Goal: Task Accomplishment & Management: Use online tool/utility

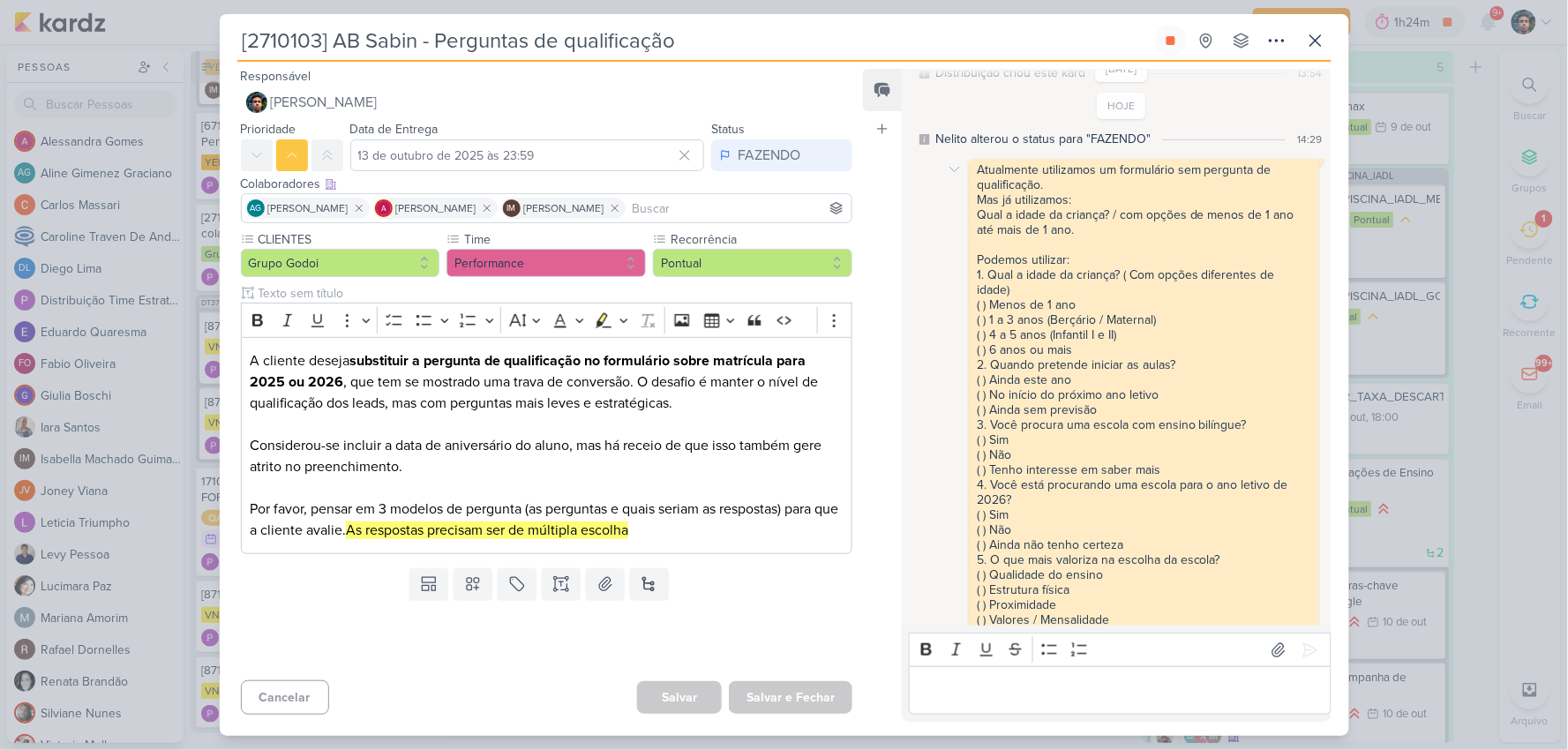
scroll to position [106, 0]
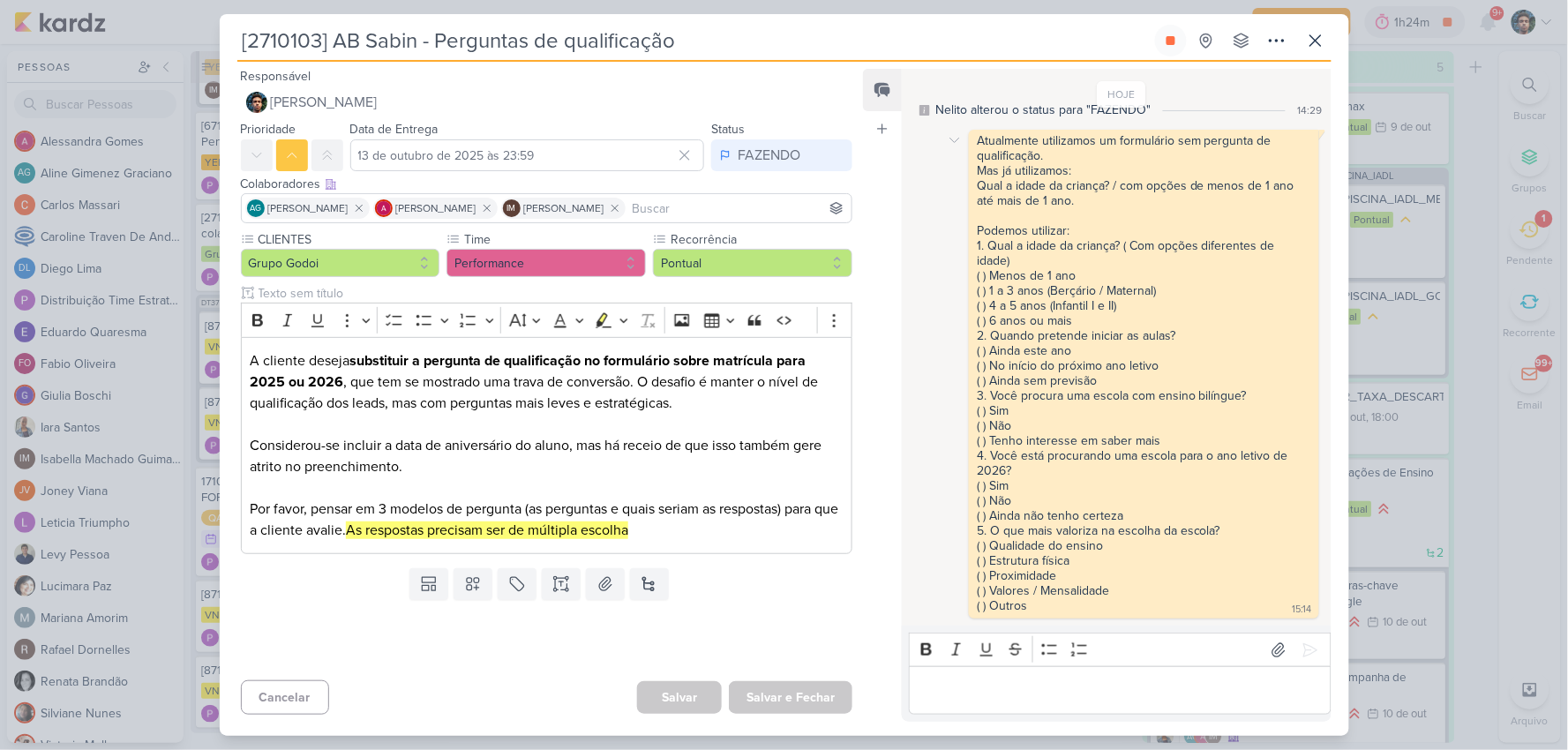
click at [1293, 603] on div "15:14" at bounding box center [1302, 609] width 19 height 14
click at [1293, 133] on div "Atualmente utilizamos um formulário sem pergunta de qualificação." at bounding box center [1144, 148] width 334 height 30
click at [953, 133] on icon at bounding box center [954, 140] width 14 height 14
click at [966, 165] on icon at bounding box center [966, 172] width 14 height 14
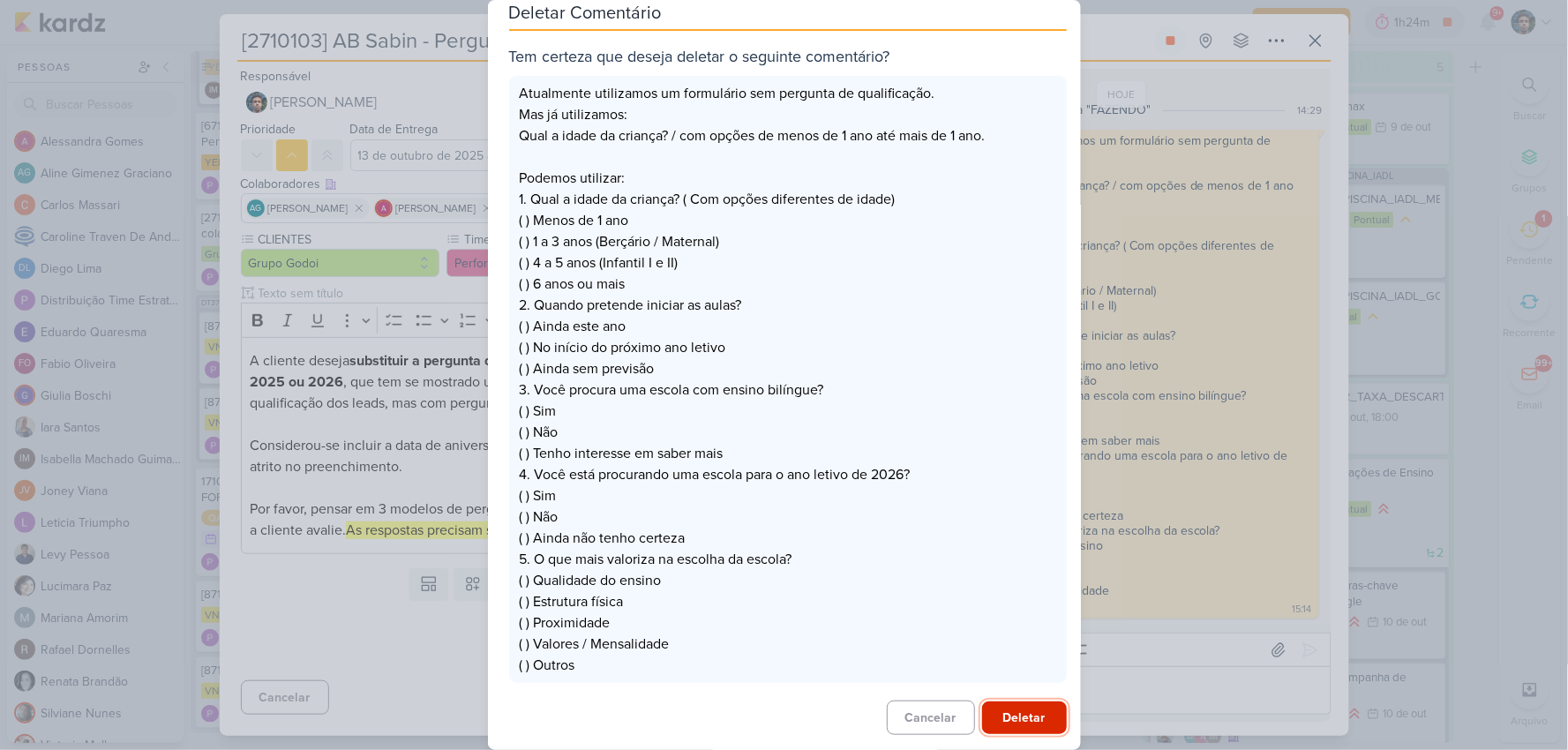
scroll to position [27, 0]
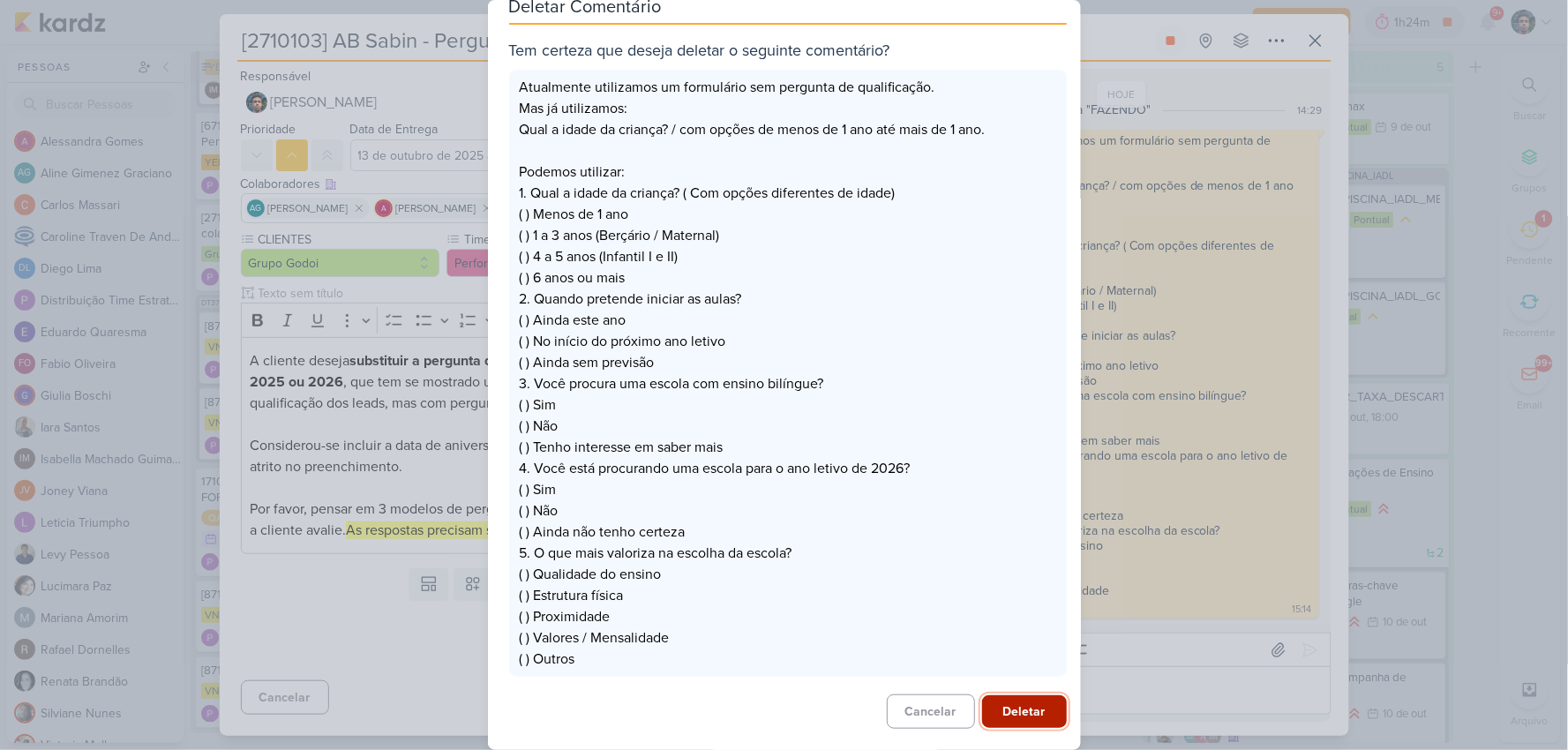
click at [1018, 717] on button "Deletar" at bounding box center [1024, 712] width 85 height 32
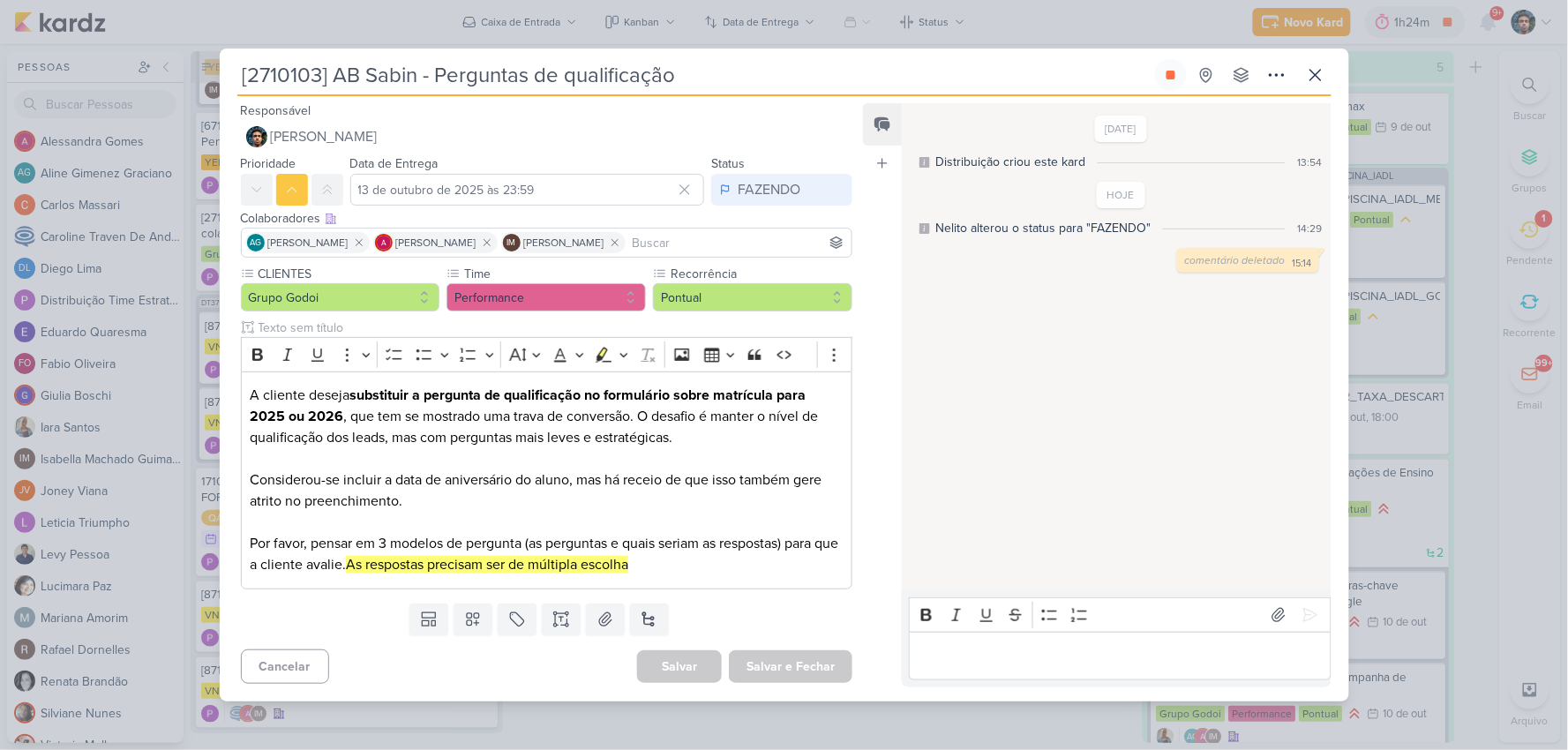
scroll to position [0, 0]
click at [1073, 648] on p "Editor editing area: main" at bounding box center [1120, 656] width 403 height 21
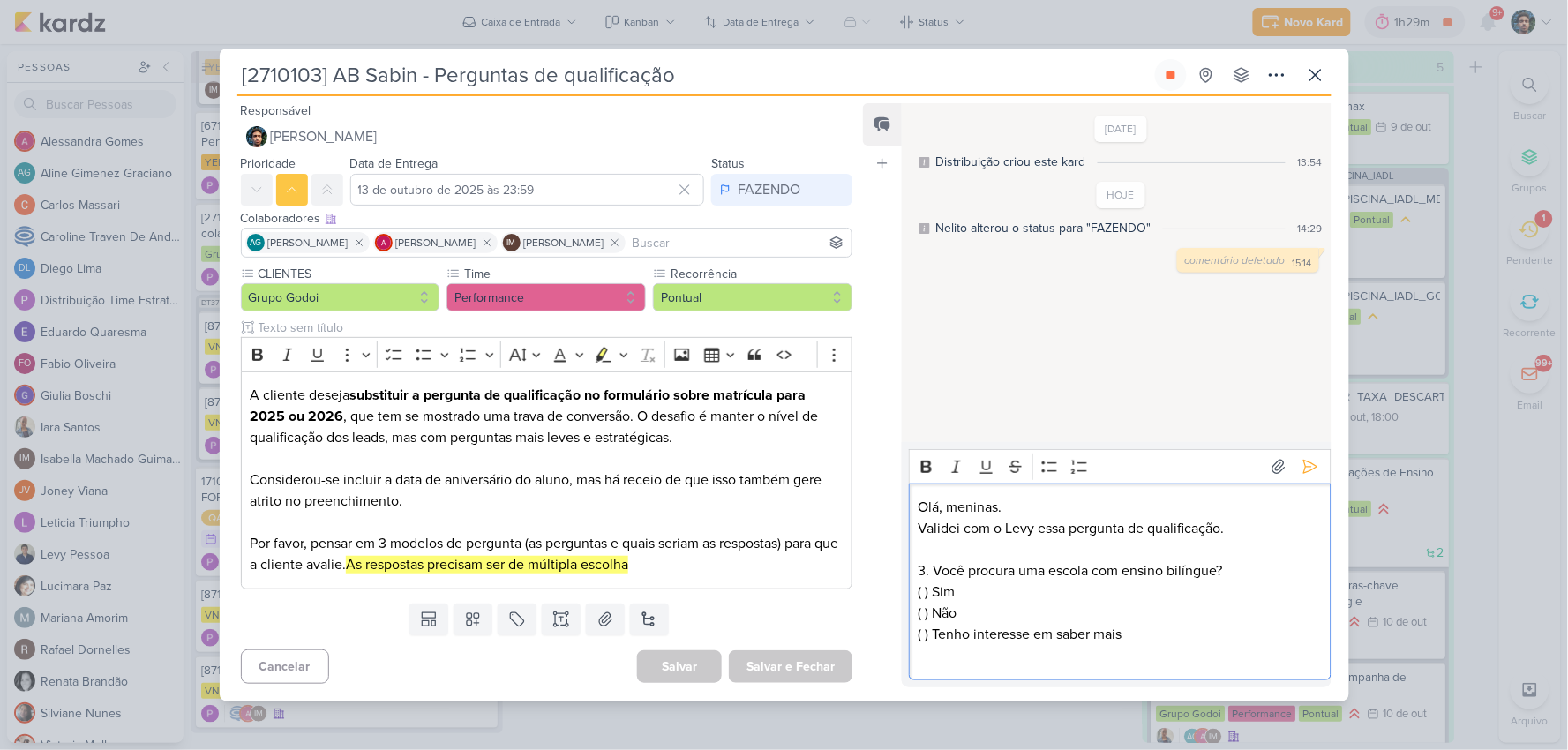
click at [1201, 544] on p "Editor editing area: main" at bounding box center [1120, 550] width 403 height 21
click at [1223, 639] on p "3. Você procura uma escola com ensino bilíngue? ( ) Sim ( ) Não ( ) Tenho inter…" at bounding box center [1120, 613] width 403 height 106
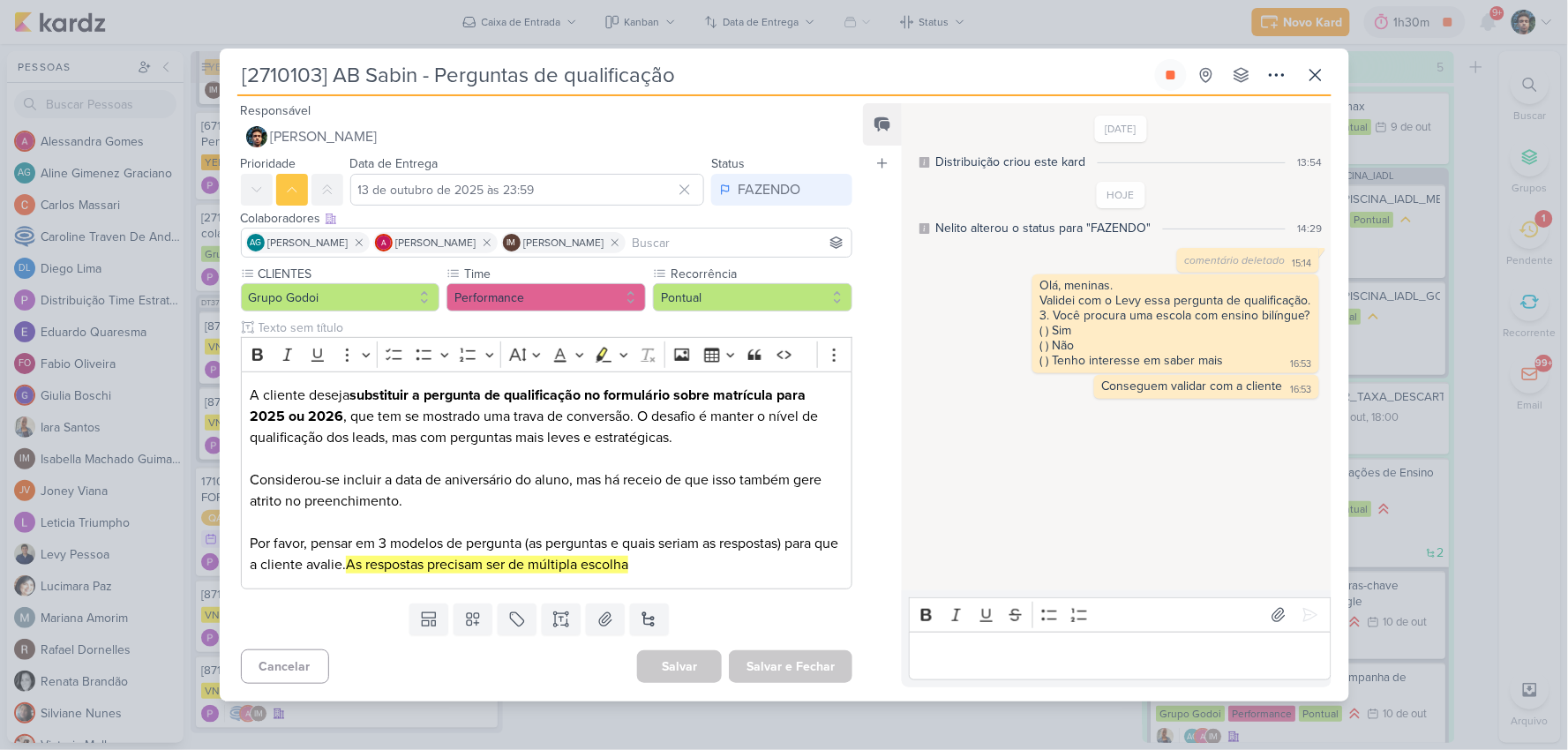
click at [1046, 650] on p "Editor editing area: main" at bounding box center [1120, 656] width 403 height 21
click at [1309, 80] on icon at bounding box center [1315, 75] width 21 height 21
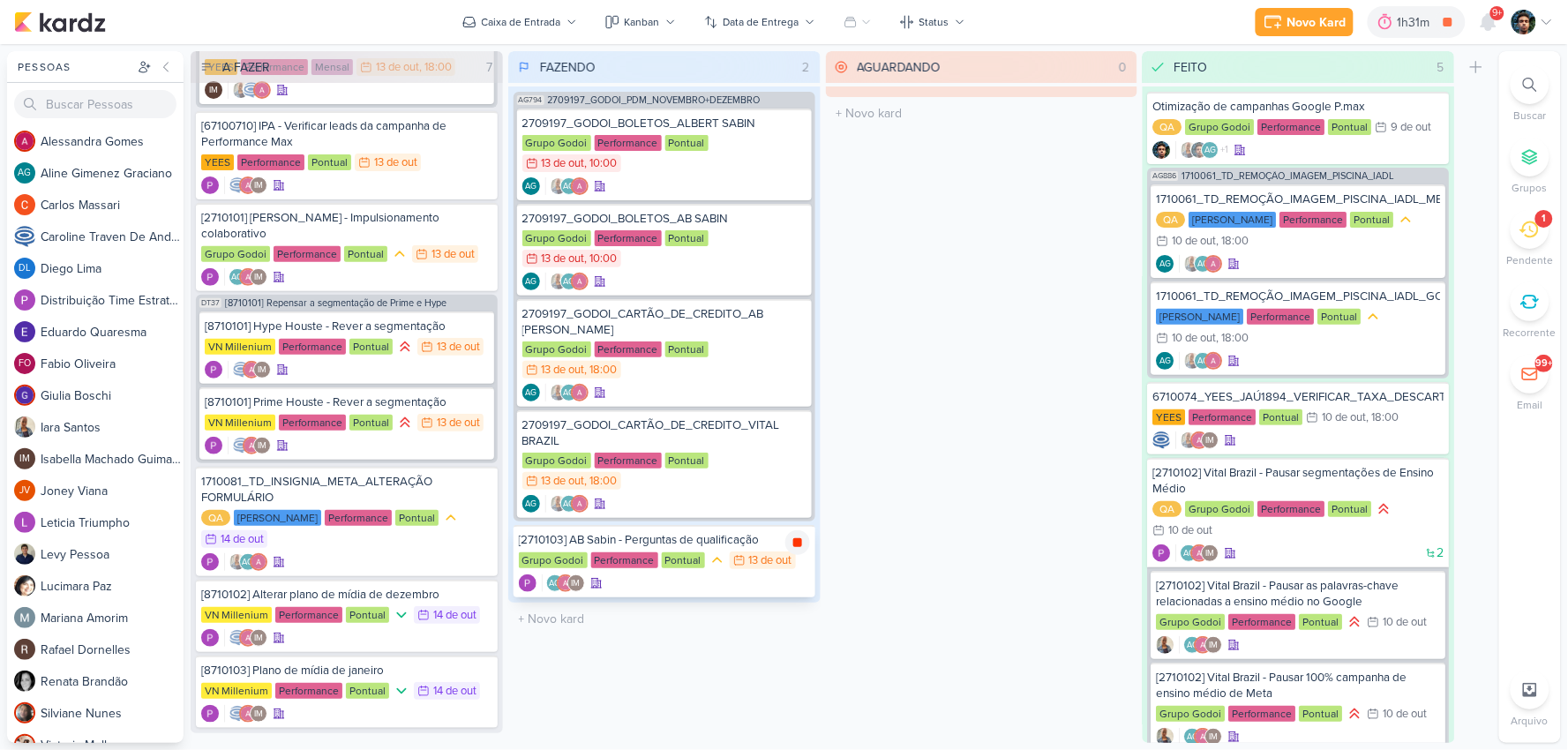
click at [799, 538] on icon at bounding box center [797, 542] width 9 height 9
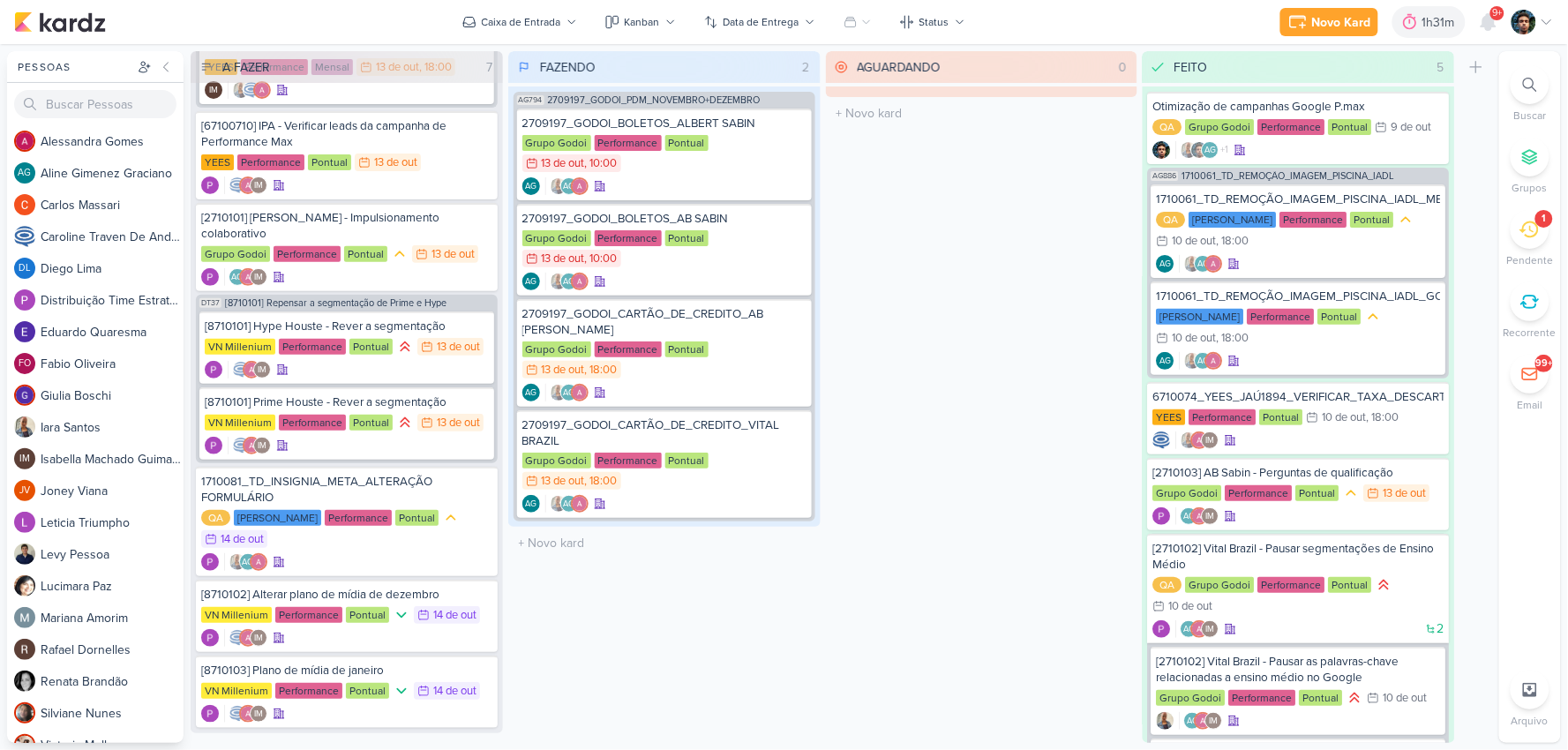
click at [1524, 244] on div "1" at bounding box center [1530, 229] width 39 height 39
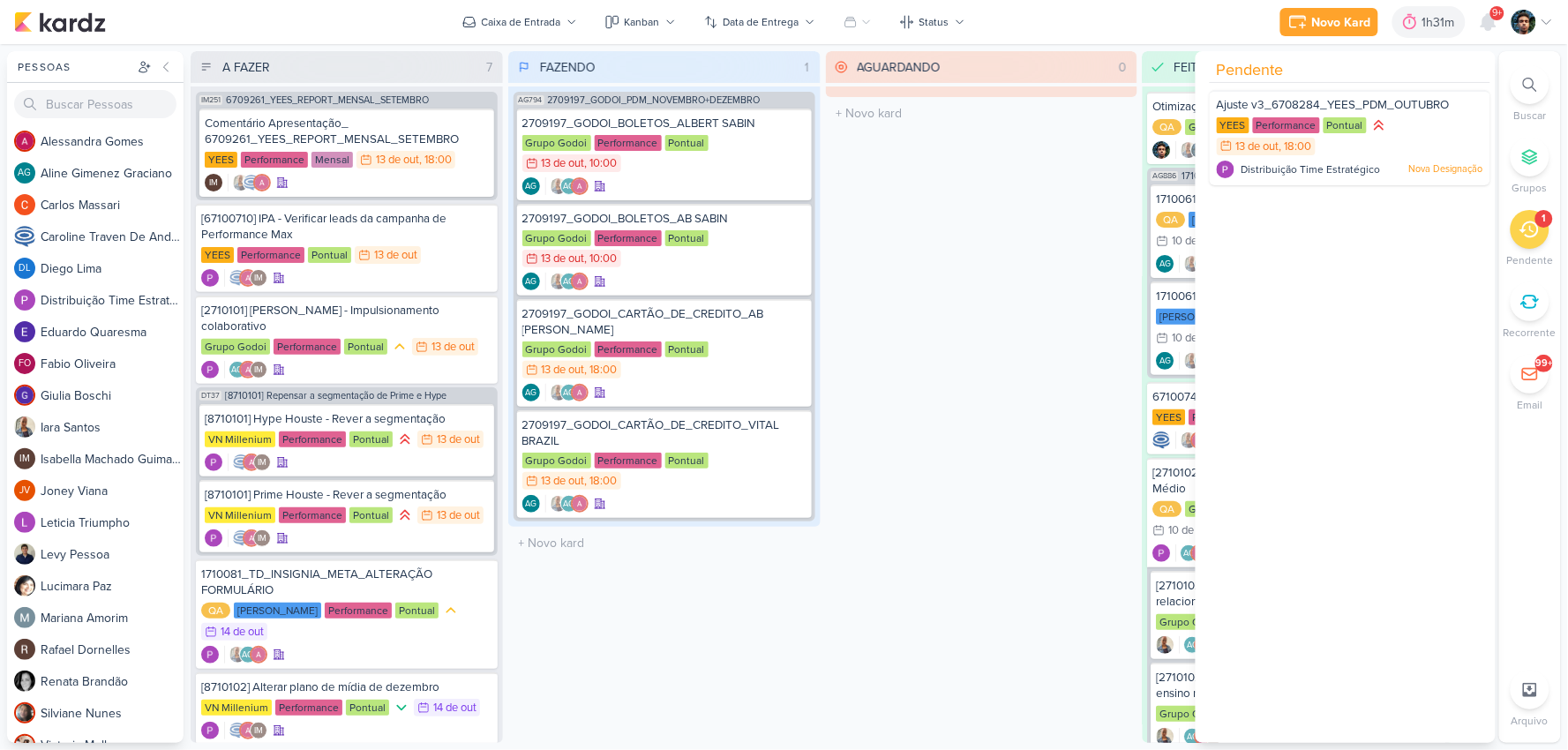
click at [1060, 210] on div "AGUARDANDO 0 Mover Para Esquerda Mover Para Direita [GEOGRAPHIC_DATA] O título …" at bounding box center [983, 397] width 313 height 692
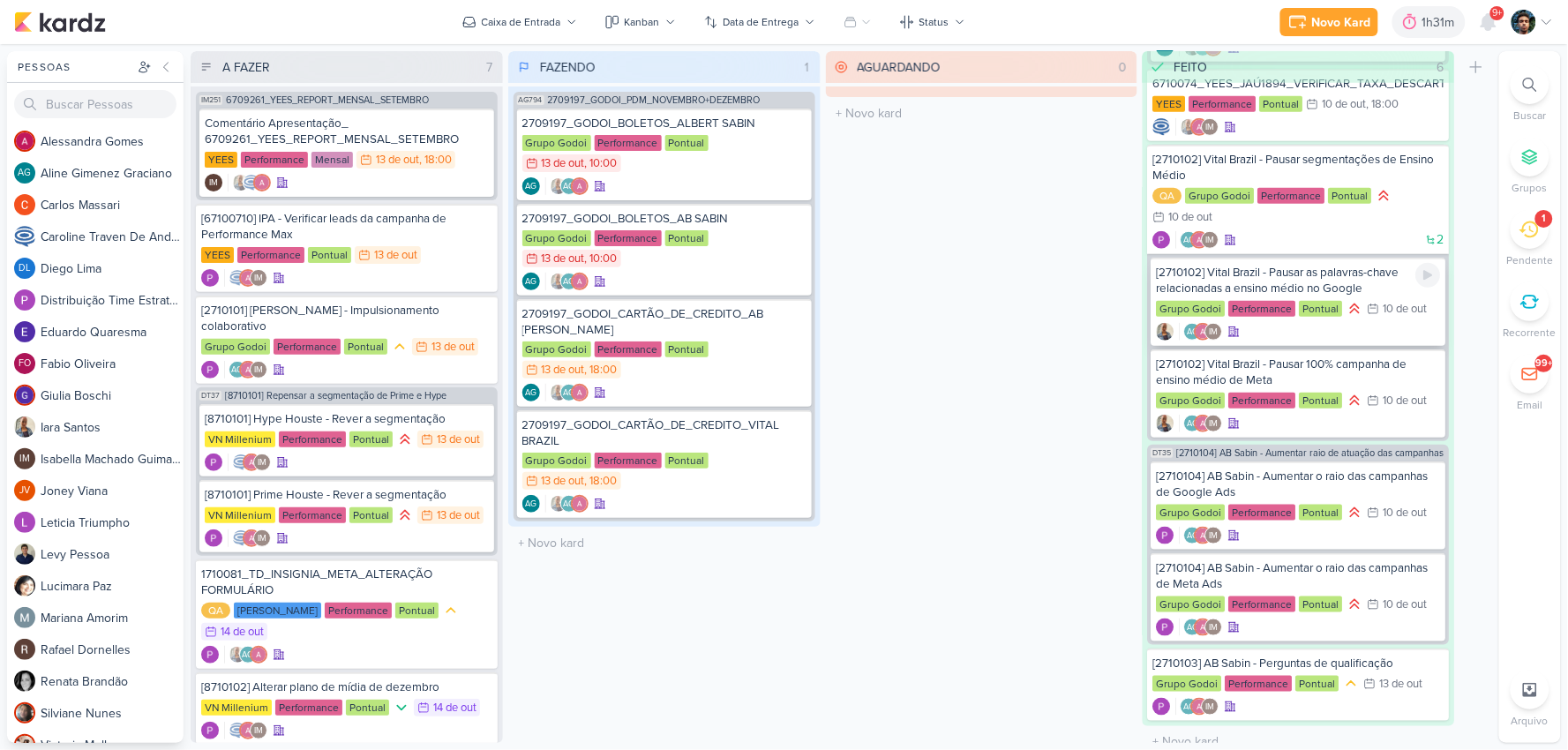
scroll to position [320, 0]
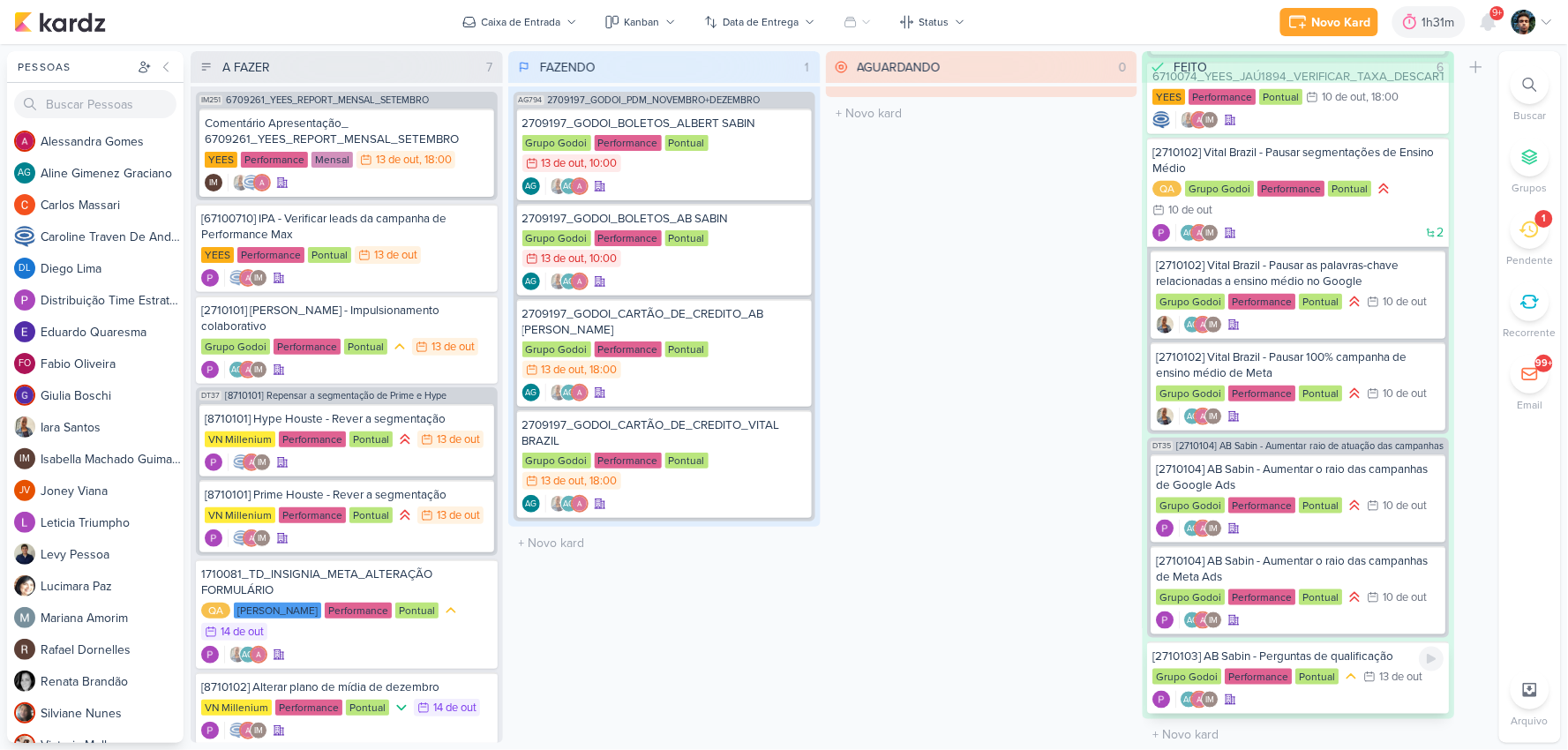
click at [1372, 691] on div "AG IM" at bounding box center [1299, 699] width 292 height 18
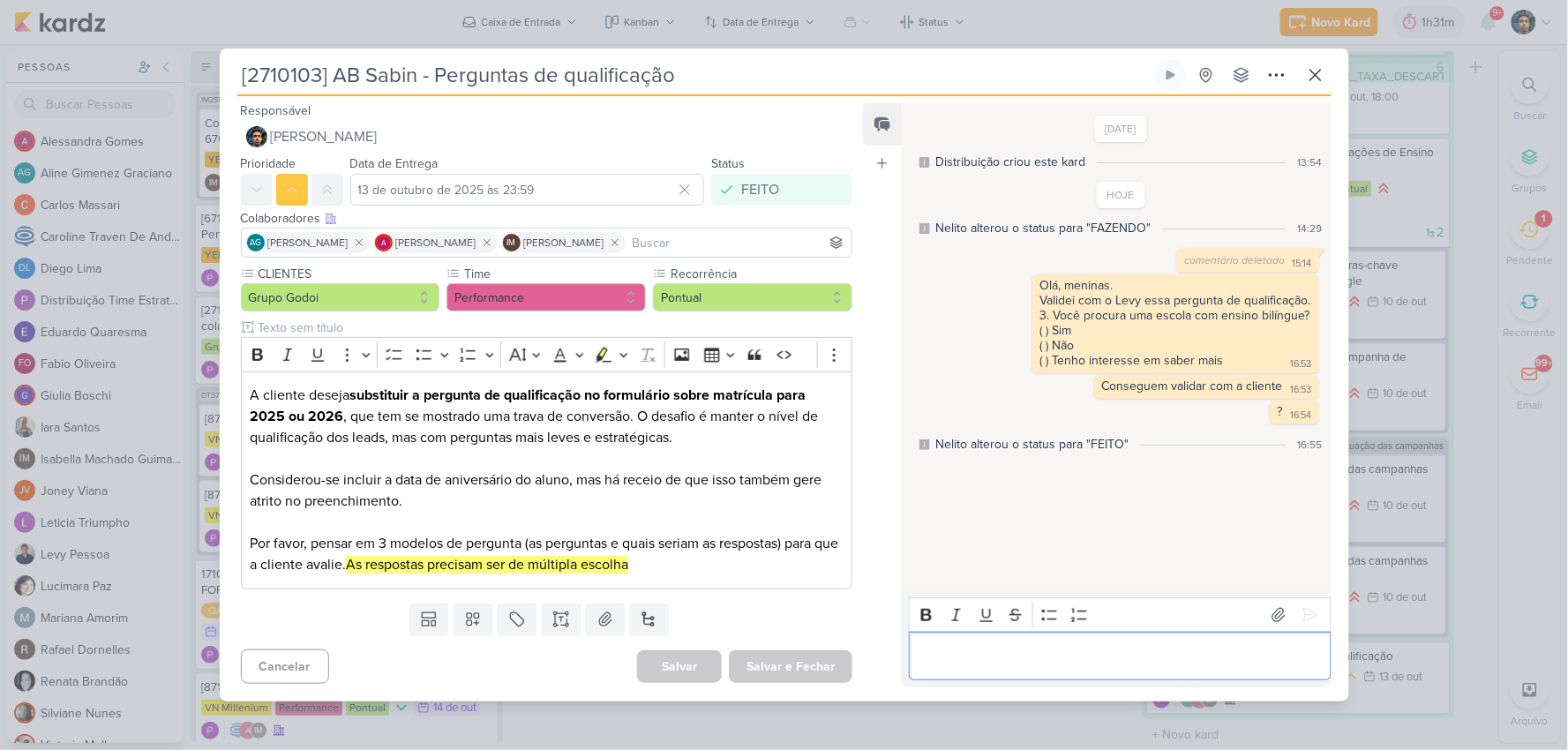
click at [1089, 641] on div "Editor editing area: main" at bounding box center [1120, 656] width 422 height 49
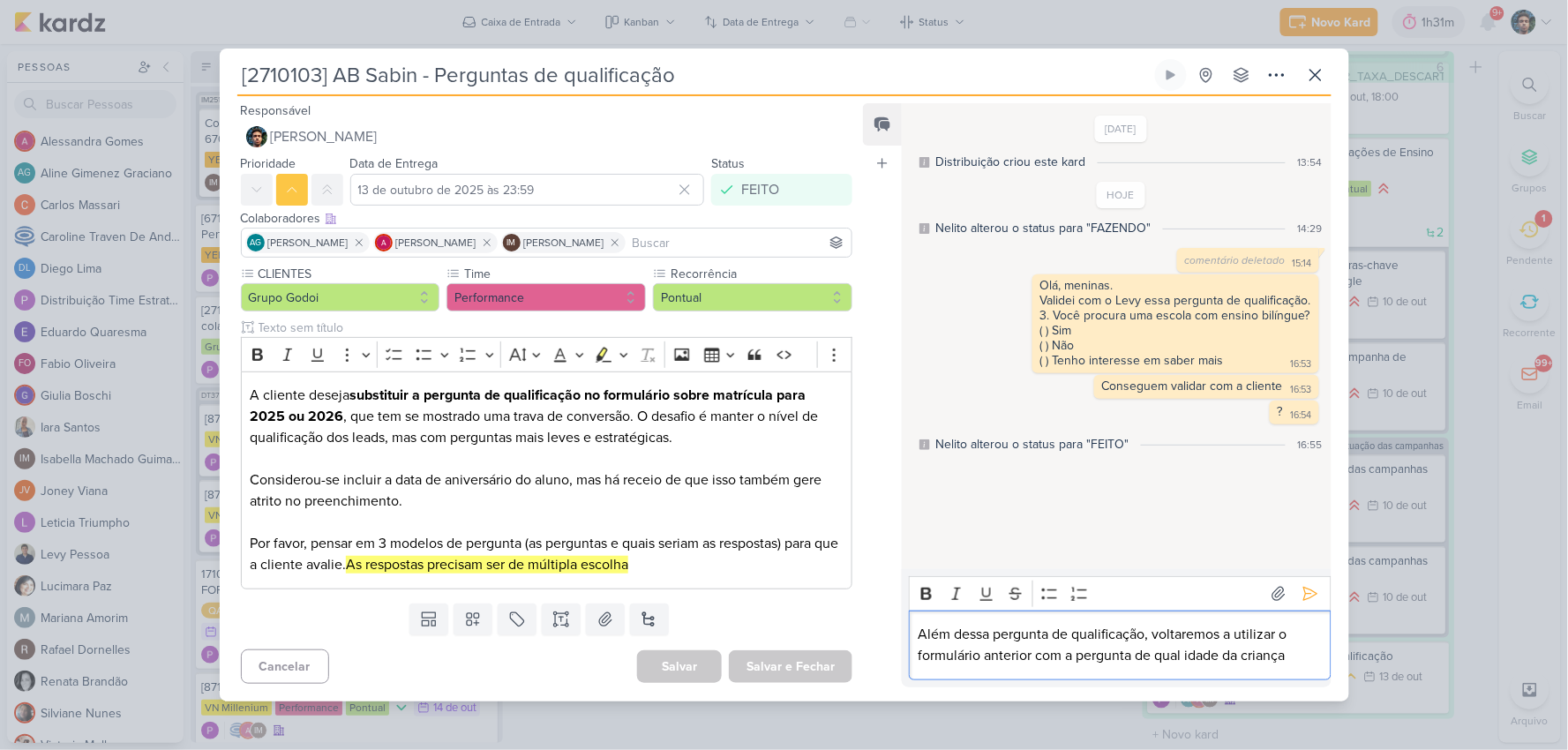
click at [1156, 657] on p "Além dessa pergunta de qualificação, voltaremos a utilizar o formulário anterio…" at bounding box center [1120, 645] width 403 height 42
click at [1298, 659] on p "Além dessa pergunta de qualificação, voltaremos a utilizar o formulário anterio…" at bounding box center [1120, 645] width 403 height 42
click at [1171, 667] on div "Além dessa pergunta de qualificação, voltaremos a utilizar o formulário anterio…" at bounding box center [1120, 645] width 422 height 70
click at [1318, 653] on div "Além dessa pergunta de qualificação, voltaremos a utilizar o formulário anterio…" at bounding box center [1120, 645] width 422 height 70
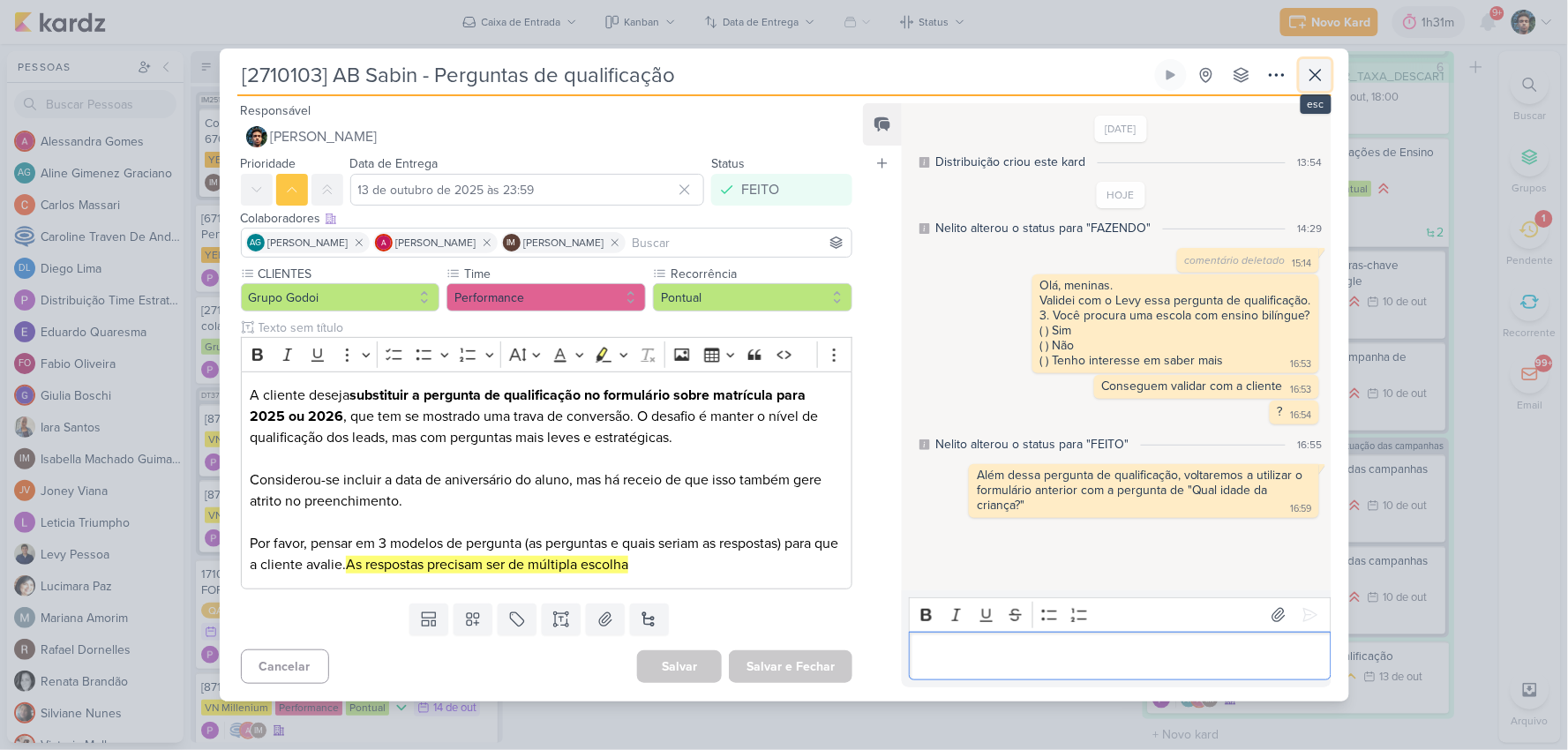
click at [1311, 90] on button at bounding box center [1315, 74] width 31 height 31
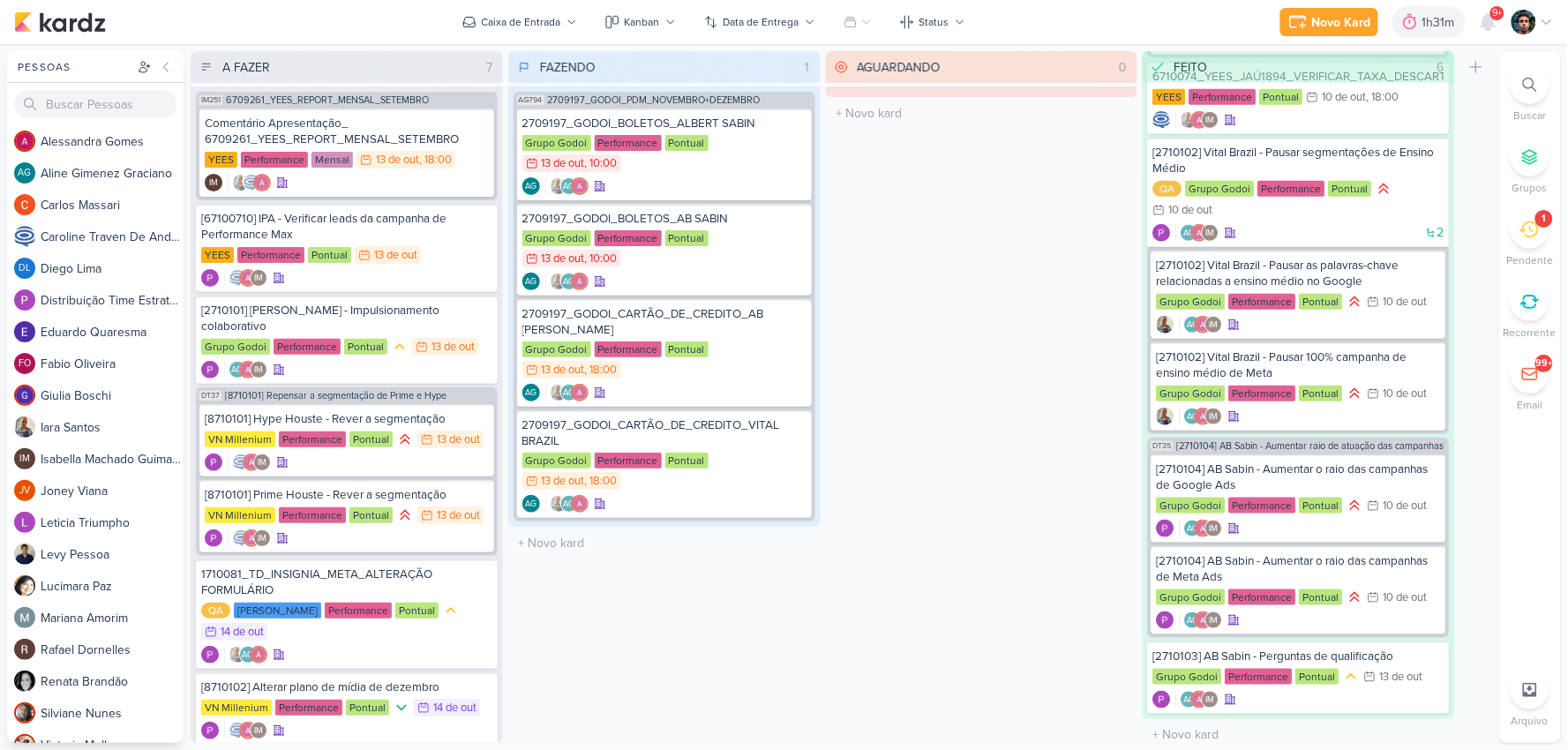
click at [1536, 240] on div "1" at bounding box center [1530, 229] width 39 height 39
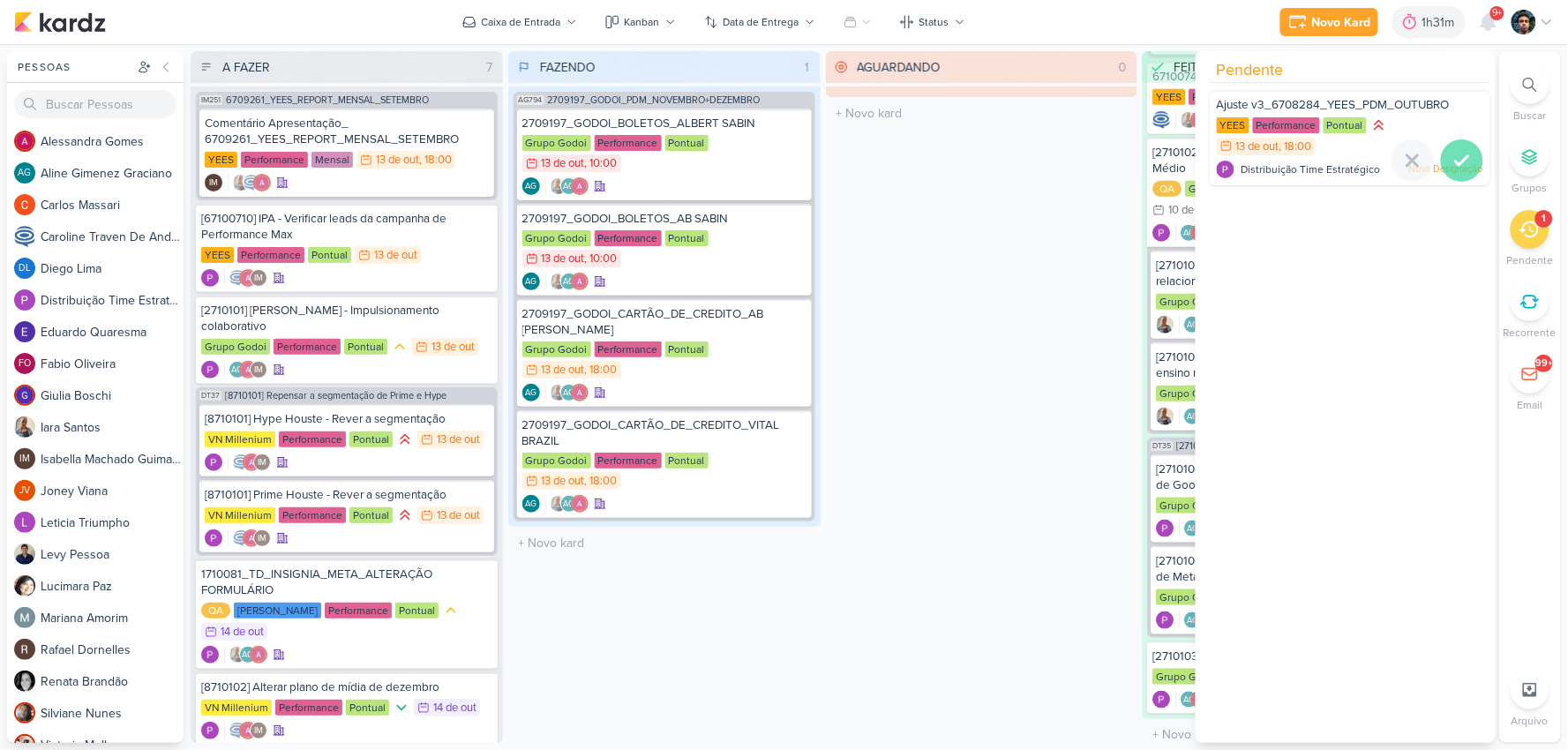
click at [1463, 152] on icon at bounding box center [1462, 160] width 21 height 21
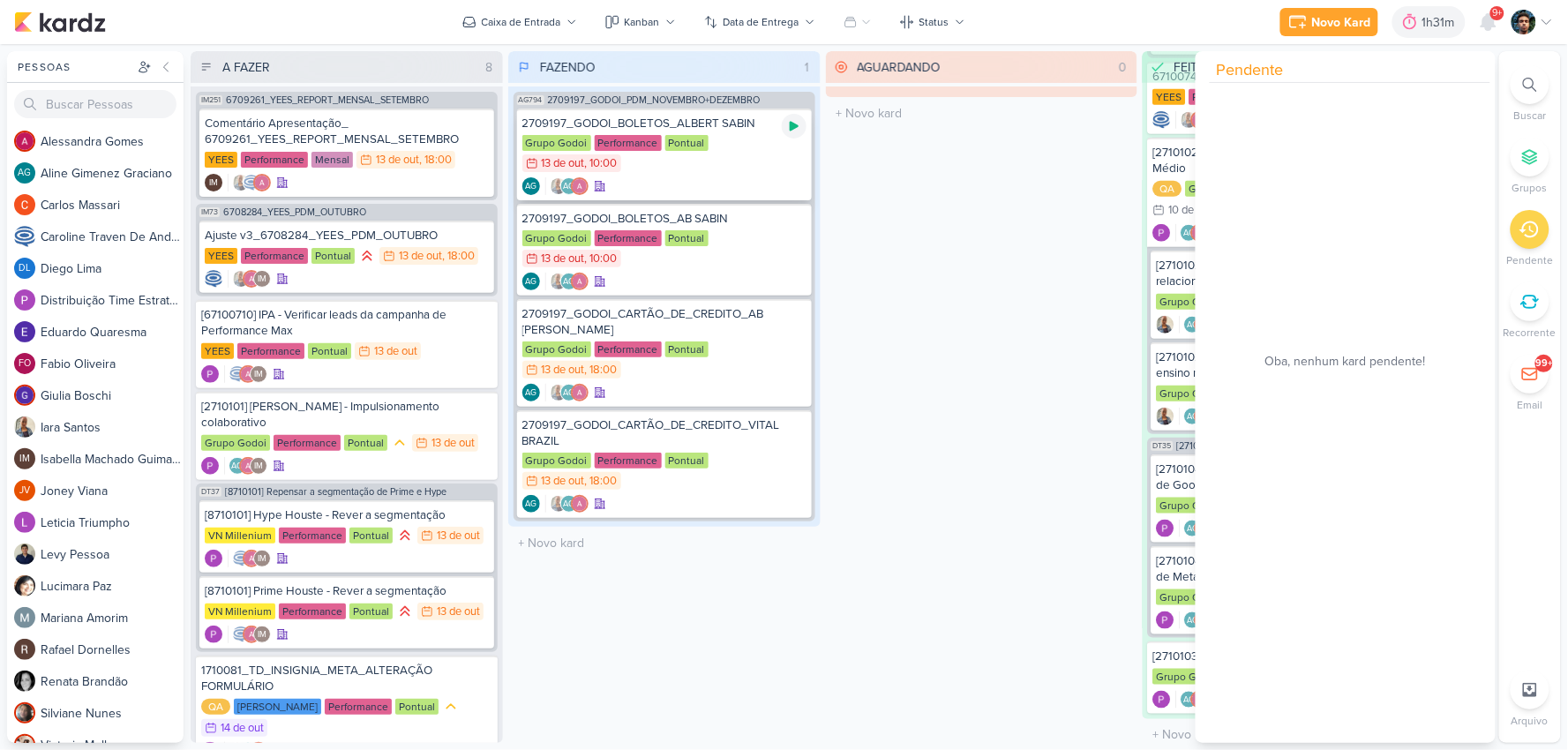
click at [789, 125] on icon at bounding box center [794, 126] width 14 height 14
